Goal: Task Accomplishment & Management: Use online tool/utility

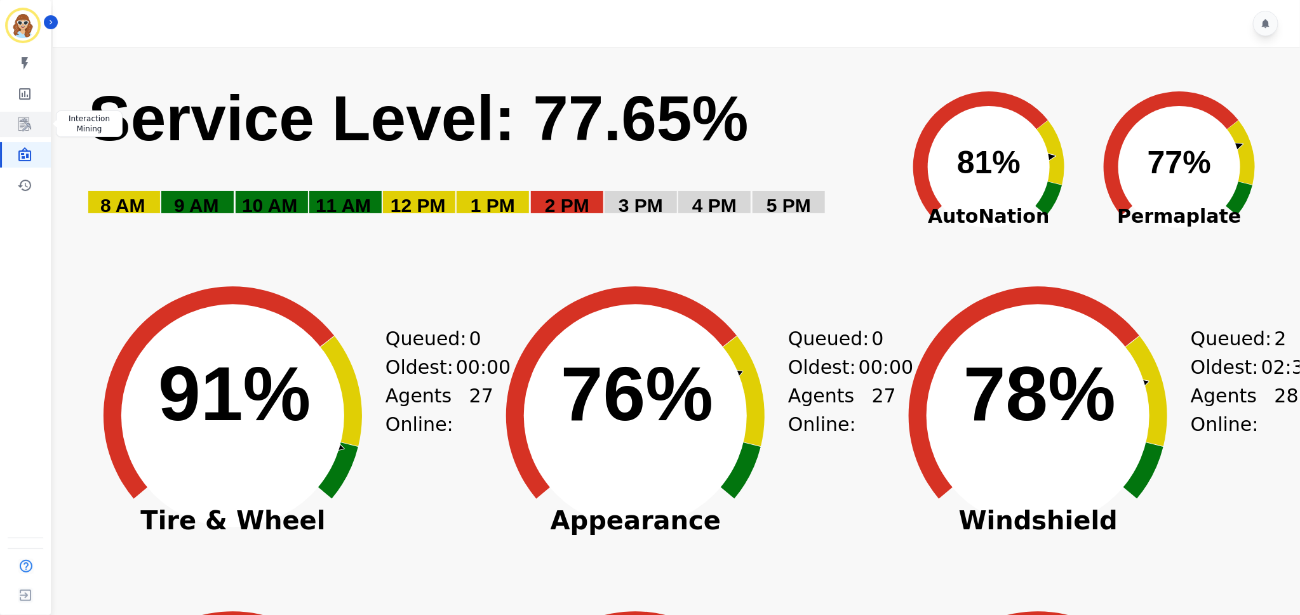
click at [33, 123] on link "Sidebar" at bounding box center [26, 124] width 49 height 25
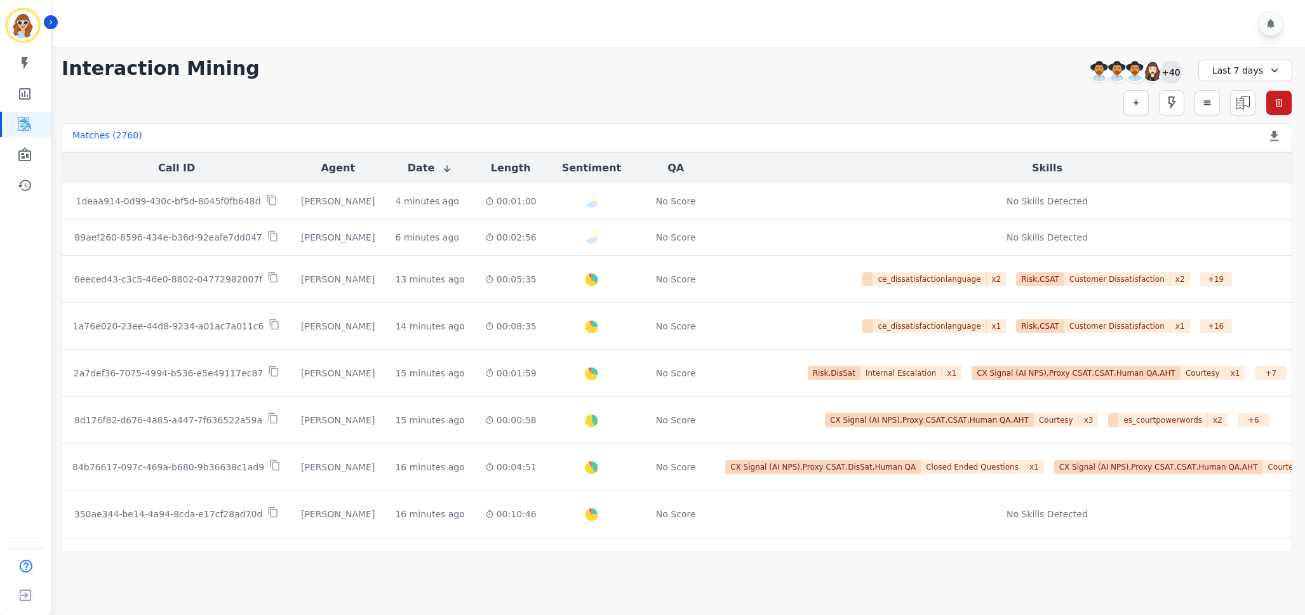
click at [1169, 71] on div "+40" at bounding box center [1171, 72] width 22 height 22
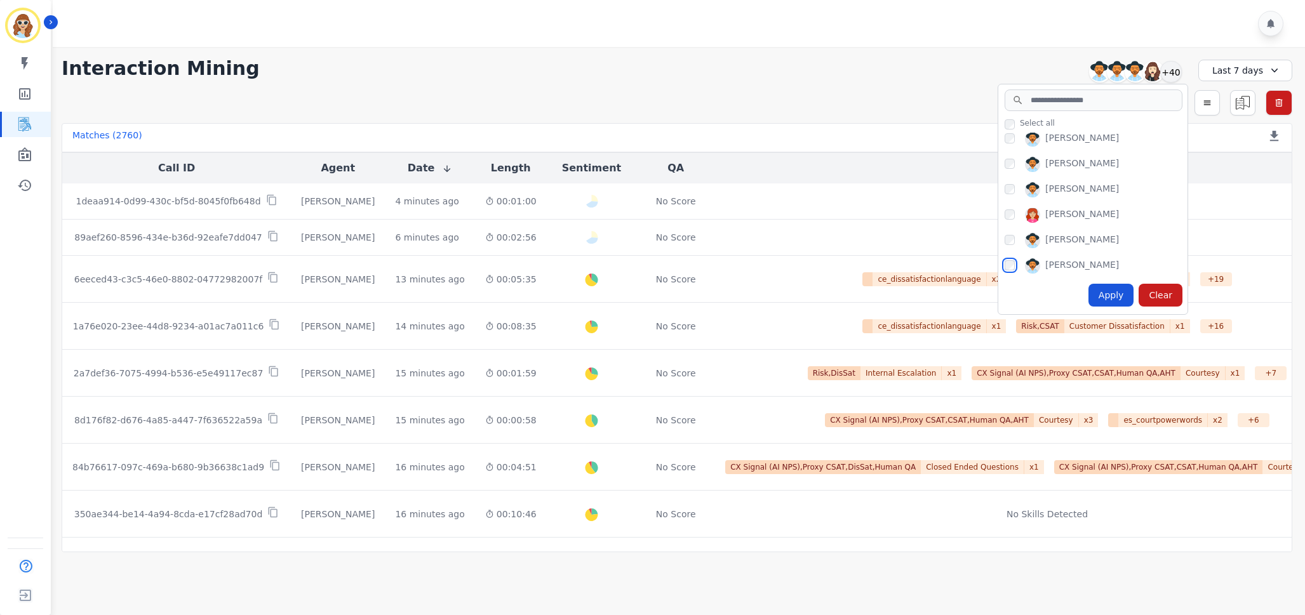
scroll to position [762, 0]
click at [1012, 203] on div "[PERSON_NAME]" at bounding box center [1096, 199] width 183 height 20
click at [1113, 292] on div "Apply" at bounding box center [1112, 295] width 46 height 23
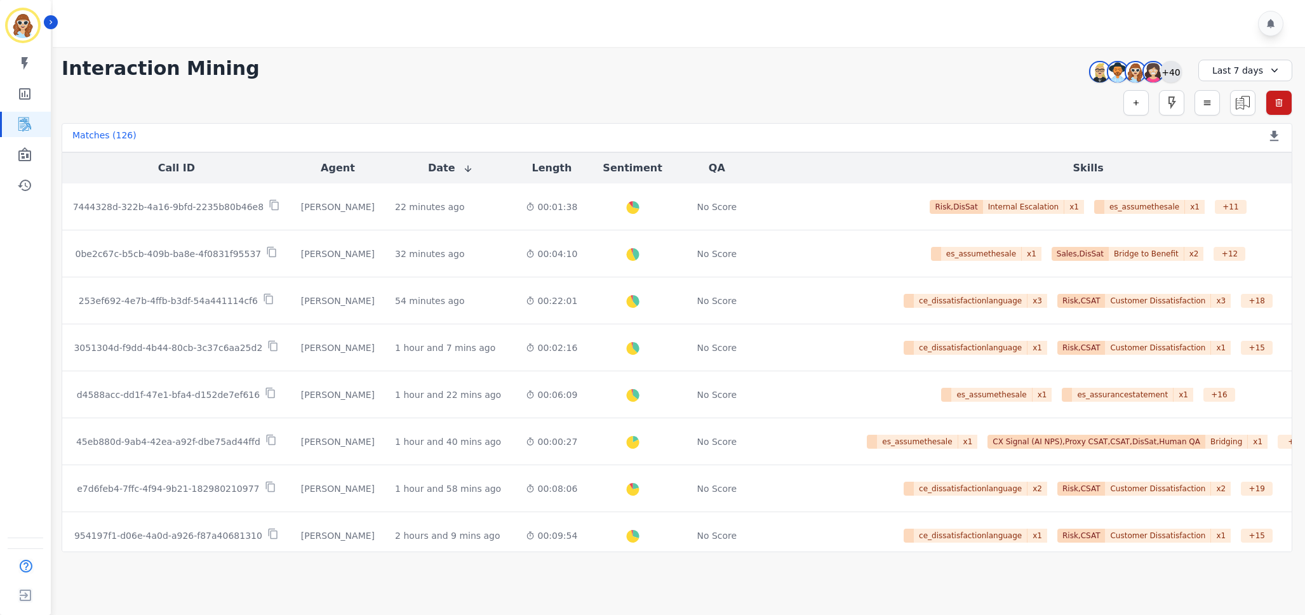
click at [1171, 74] on div "+40" at bounding box center [1171, 72] width 22 height 22
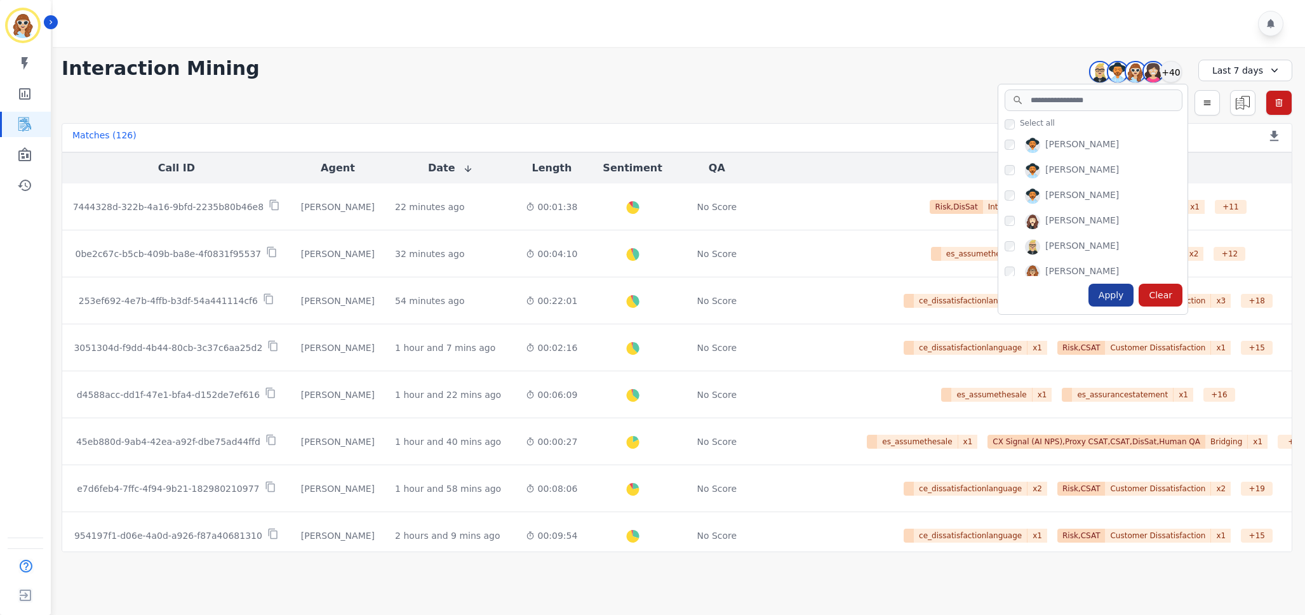
click at [1128, 294] on div "Apply" at bounding box center [1112, 295] width 46 height 23
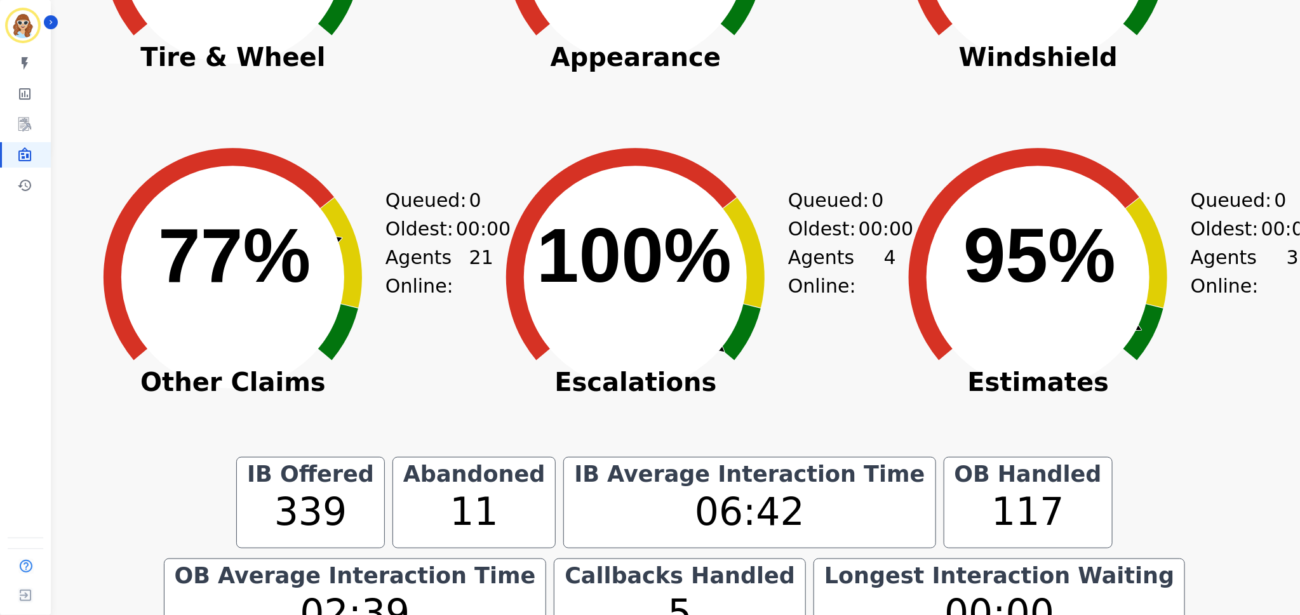
scroll to position [429, 0]
